Goal: Check status: Check status

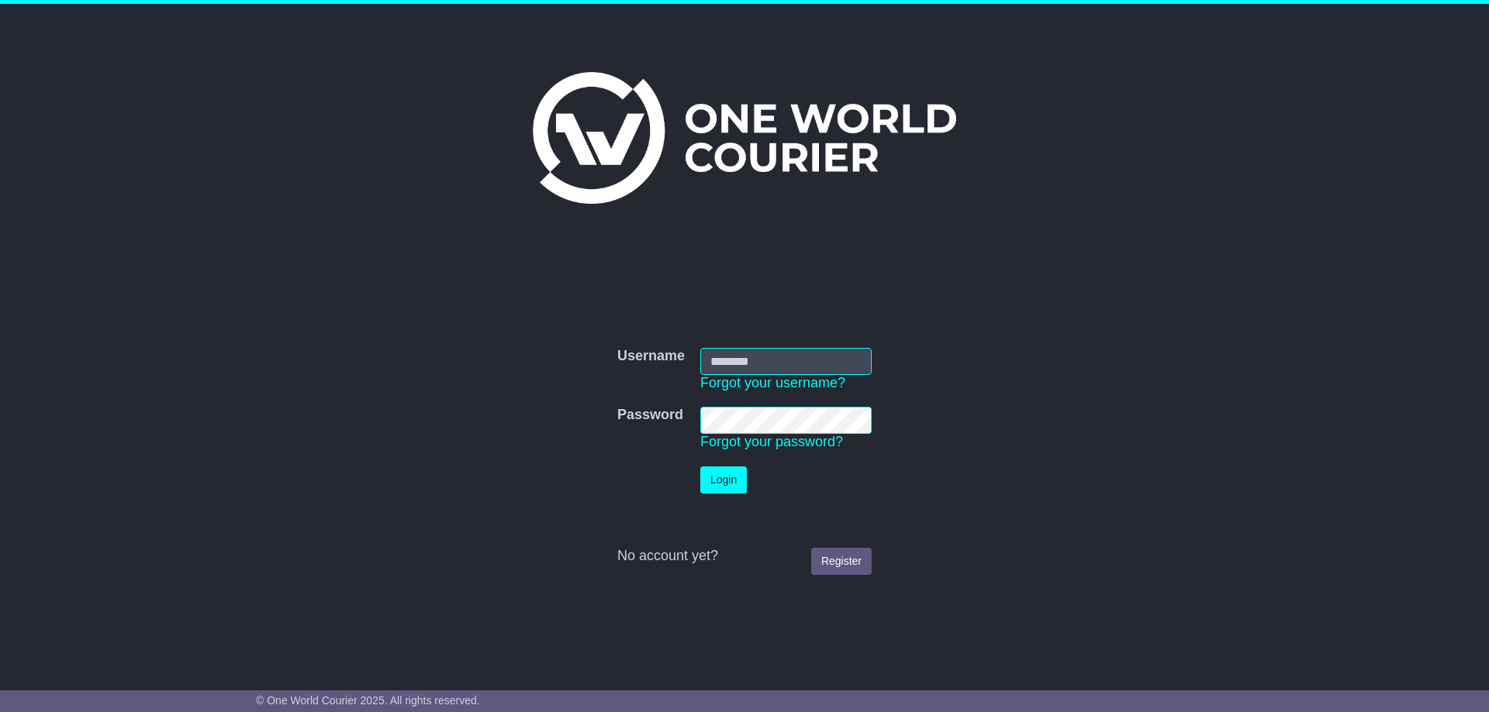
click at [710, 354] on input "Username" at bounding box center [785, 361] width 171 height 27
type input "**********"
click at [700, 467] on button "Login" at bounding box center [723, 480] width 47 height 27
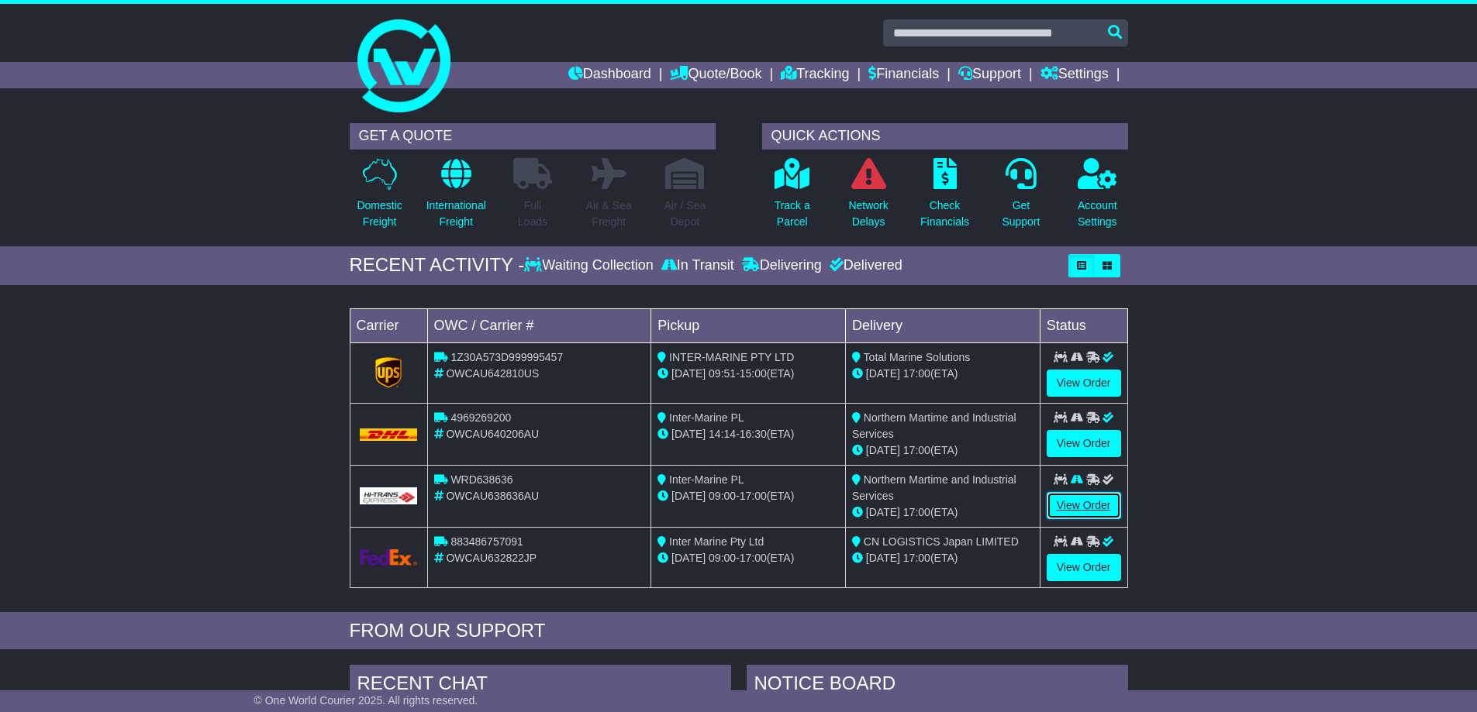
click at [1073, 506] on link "View Order" at bounding box center [1084, 505] width 74 height 27
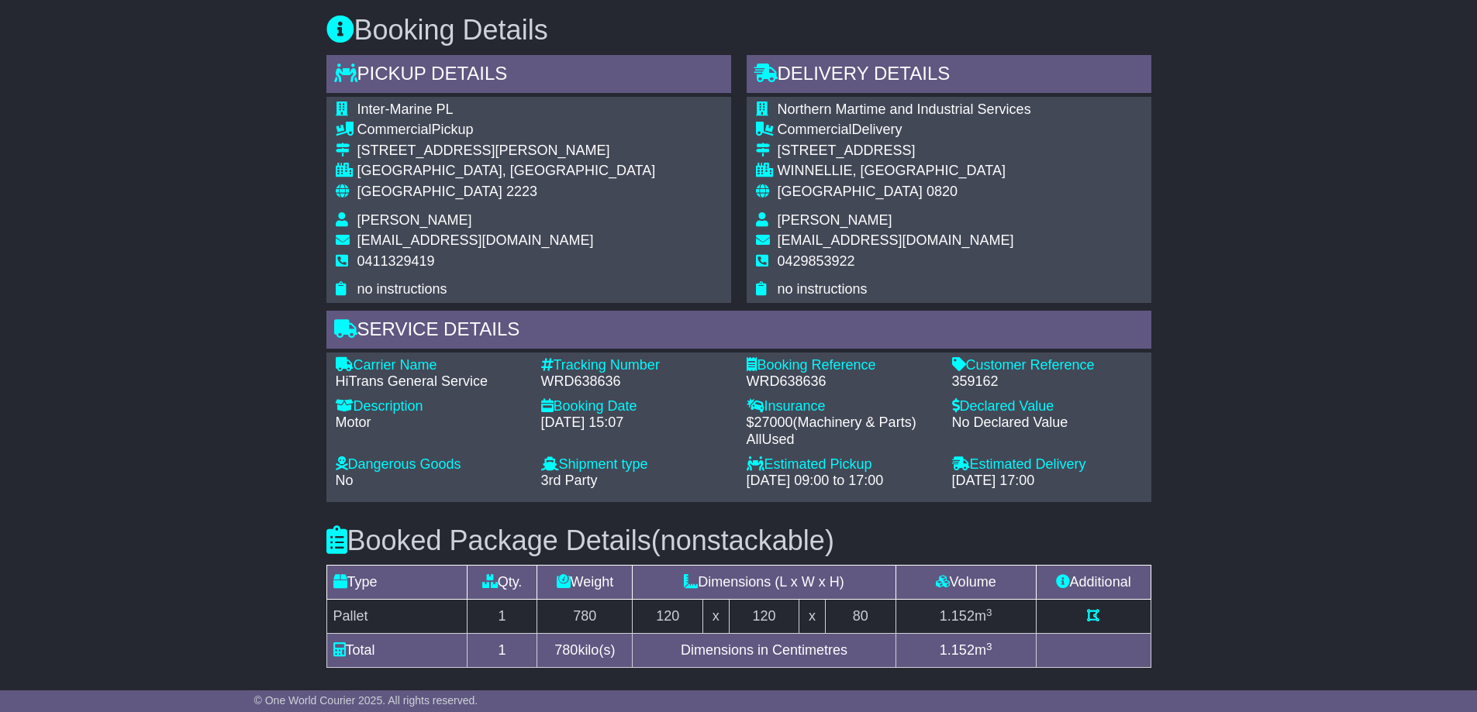
scroll to position [620, 0]
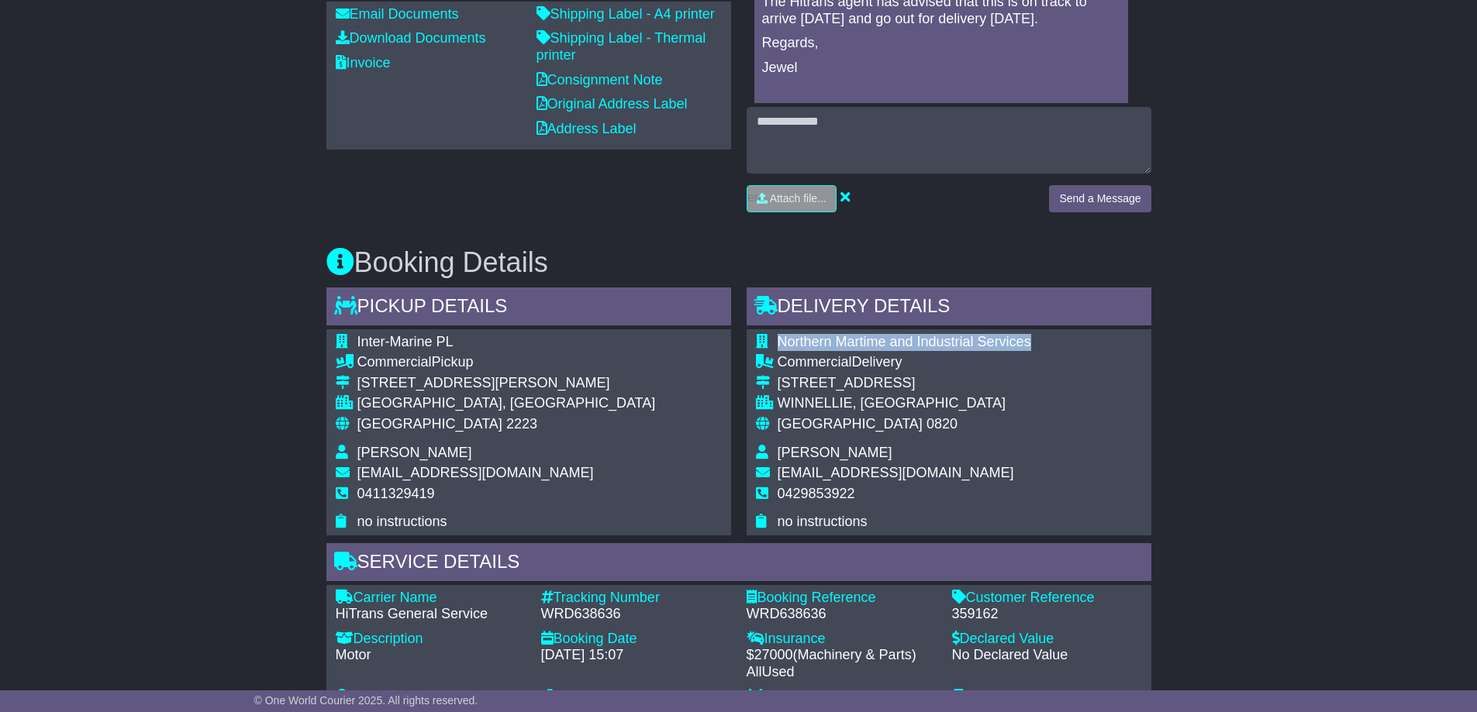
drag, startPoint x: 1030, startPoint y: 338, endPoint x: 771, endPoint y: 337, distance: 258.2
click at [771, 337] on tr "Northern Martime and Industrial Services" at bounding box center [893, 344] width 275 height 21
copy tr "Northern Martime and Industrial Services"
click at [916, 343] on span "Northern Martime and Industrial Services" at bounding box center [905, 342] width 254 height 16
click at [995, 342] on span "Northern Martime and Industrial Services" at bounding box center [905, 342] width 254 height 16
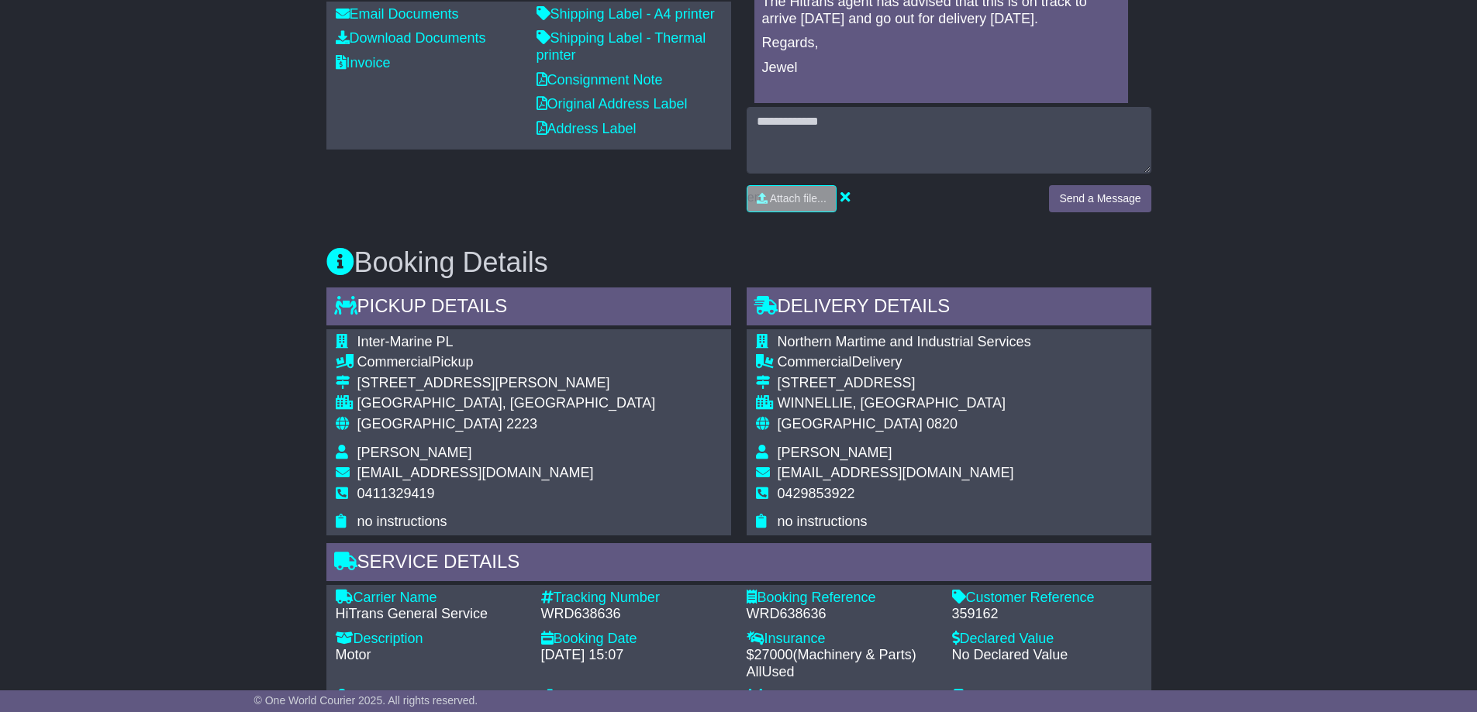
click at [1043, 341] on div "Northern Martime and Industrial Services Commercial Delivery [STREET_ADDRESS] W…" at bounding box center [949, 433] width 405 height 206
click at [1038, 336] on div "Northern Martime and Industrial Services Commercial Delivery [STREET_ADDRESS] W…" at bounding box center [949, 433] width 405 height 206
drag, startPoint x: 1028, startPoint y: 340, endPoint x: 776, endPoint y: 336, distance: 252.0
click at [776, 336] on tr "Northern Martime and Industrial Services" at bounding box center [893, 344] width 275 height 21
copy tr "Northern Martime and Industrial Services"
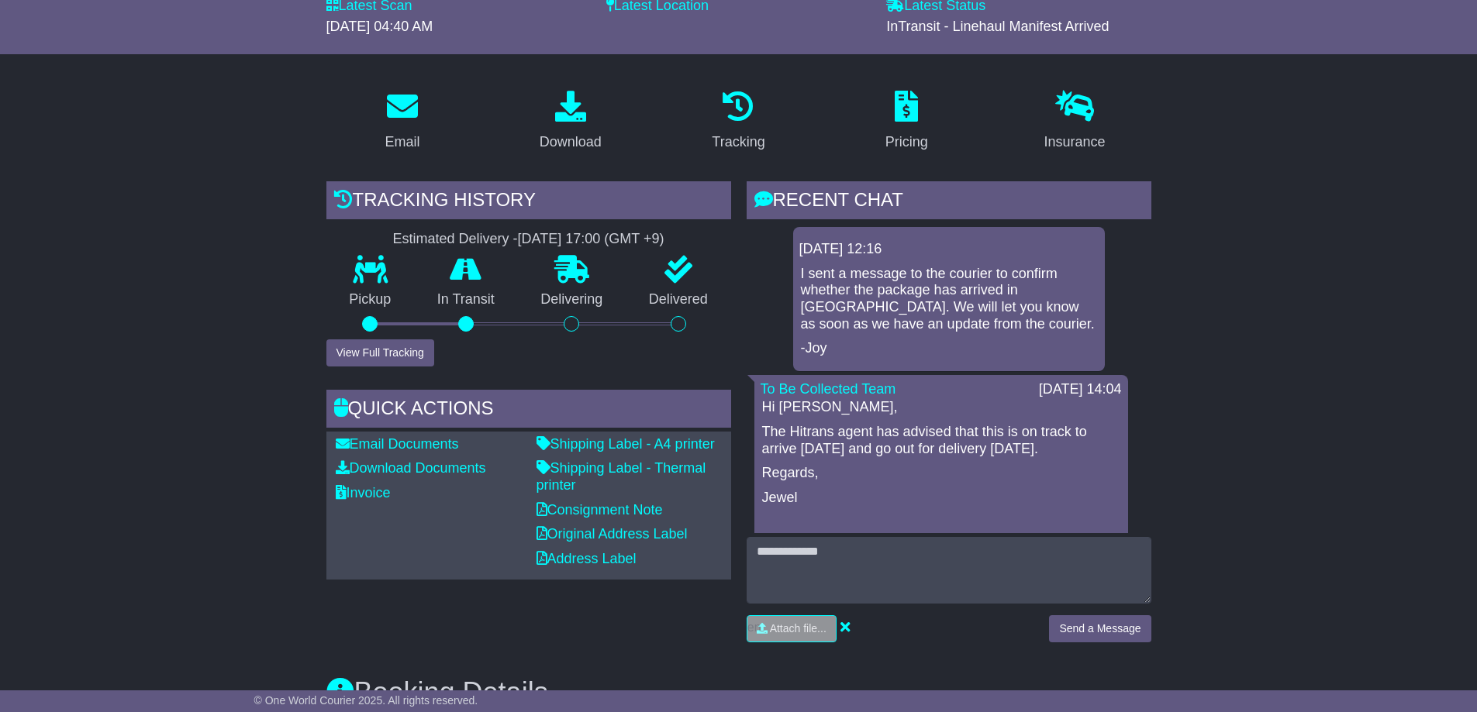
scroll to position [112, 0]
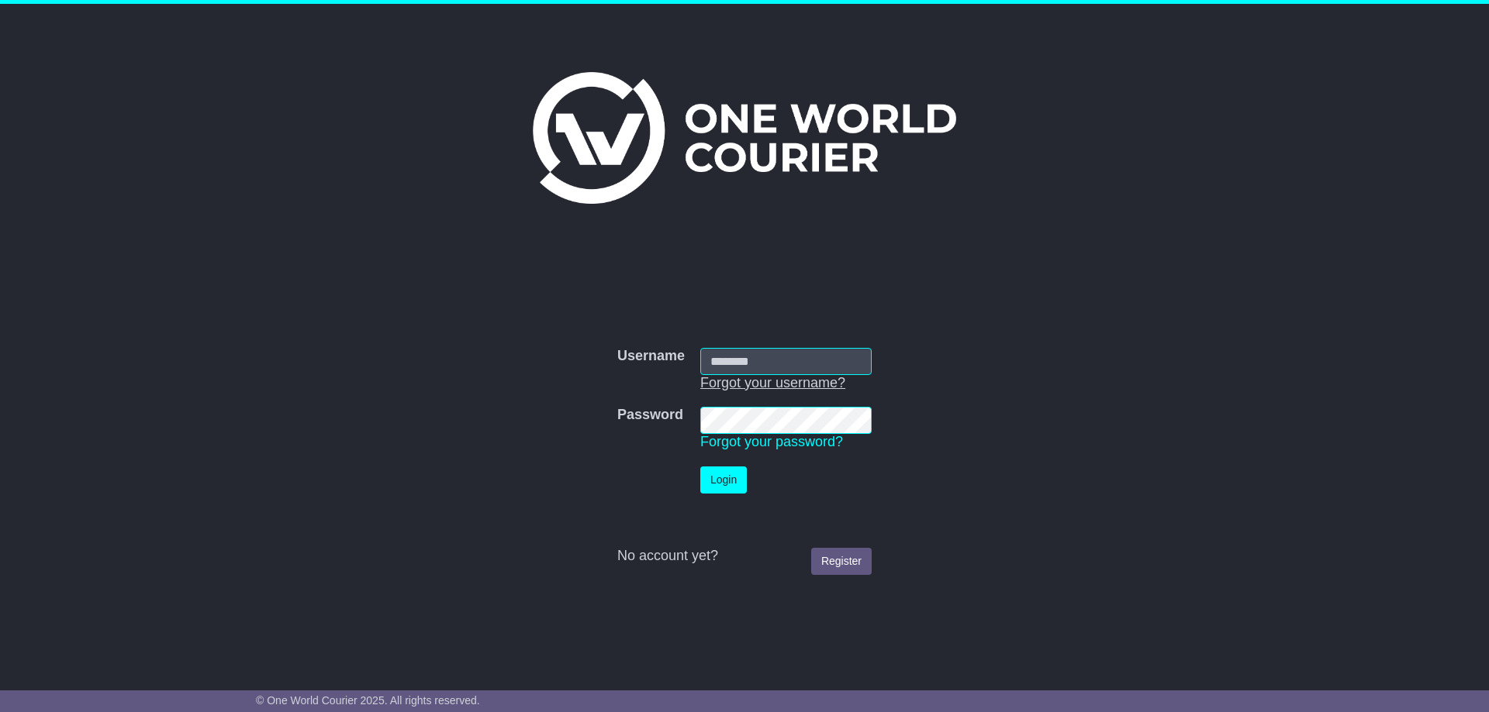
click at [746, 374] on td "Username Forgot your username?" at bounding box center [785, 370] width 187 height 60
click at [746, 360] on input "Username" at bounding box center [785, 361] width 171 height 27
